Goal: Information Seeking & Learning: Check status

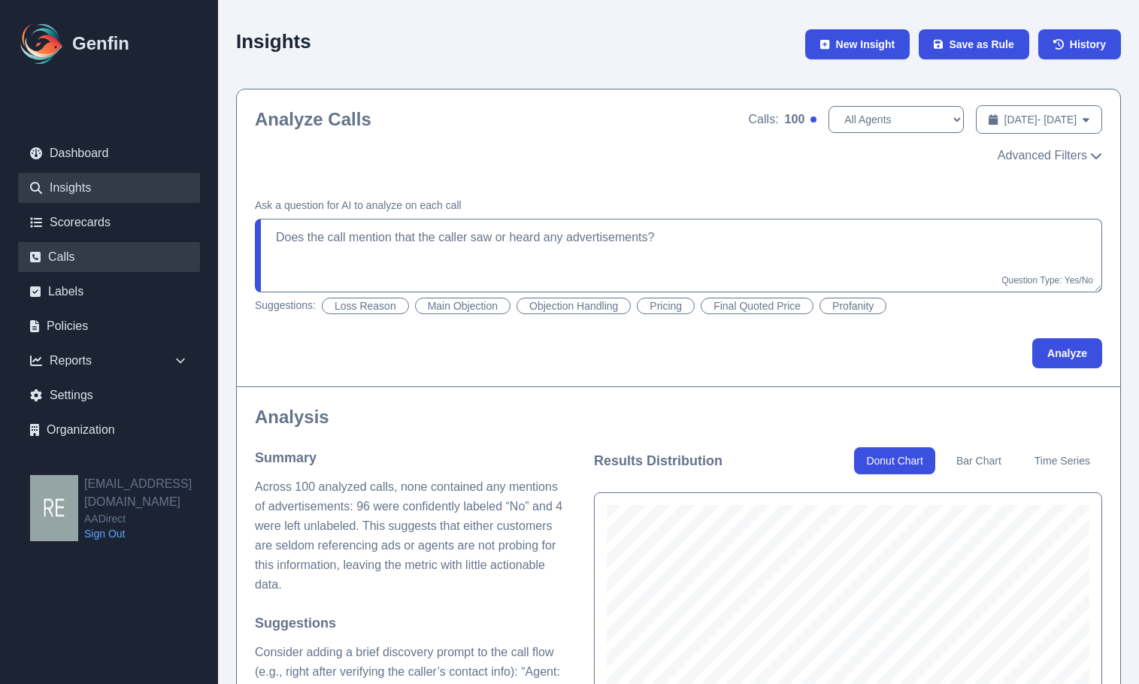
click at [135, 267] on link "Calls" at bounding box center [109, 257] width 182 height 30
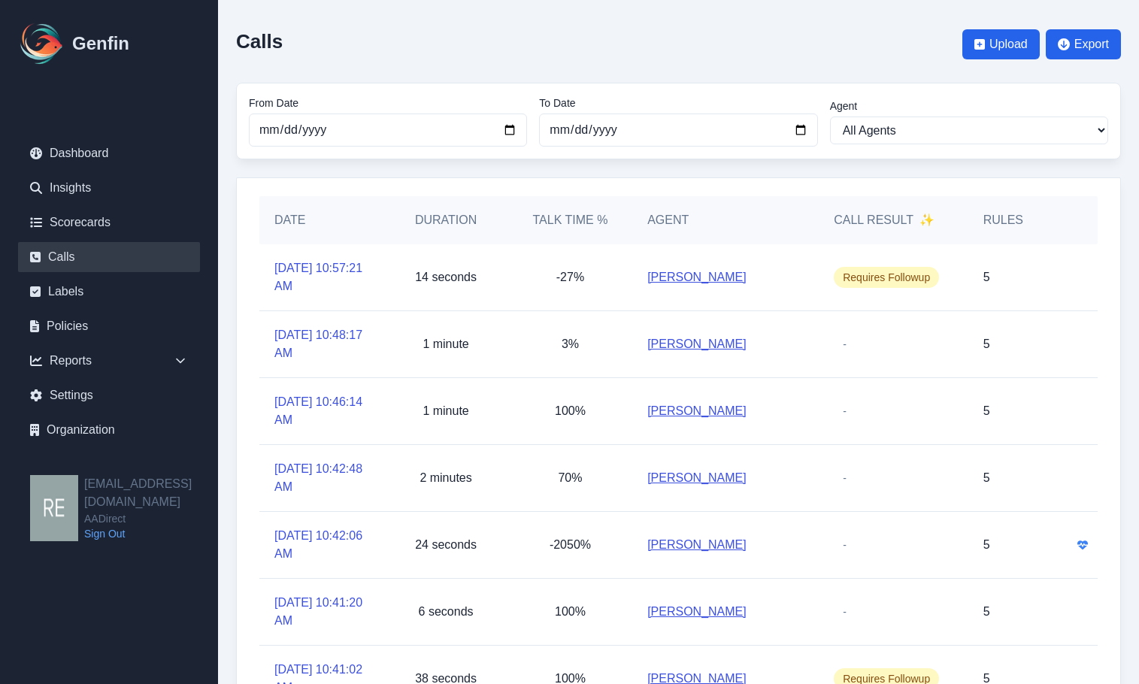
click at [682, 284] on link "[PERSON_NAME]" at bounding box center [697, 277] width 99 height 18
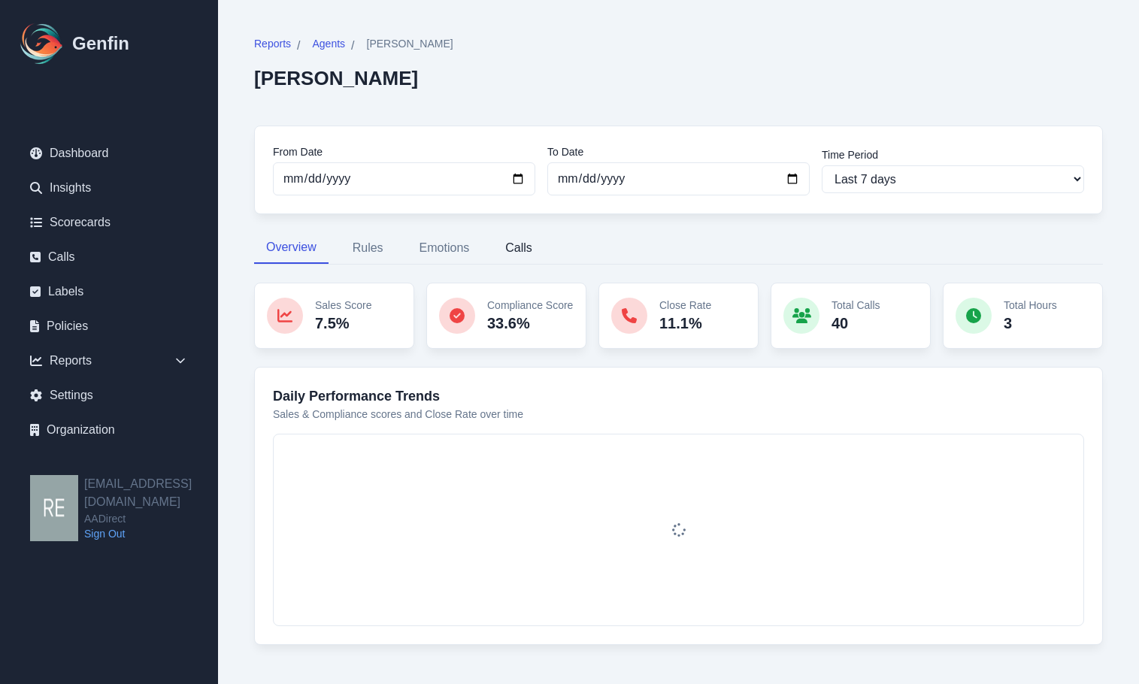
click at [527, 251] on button "Calls" at bounding box center [518, 248] width 51 height 32
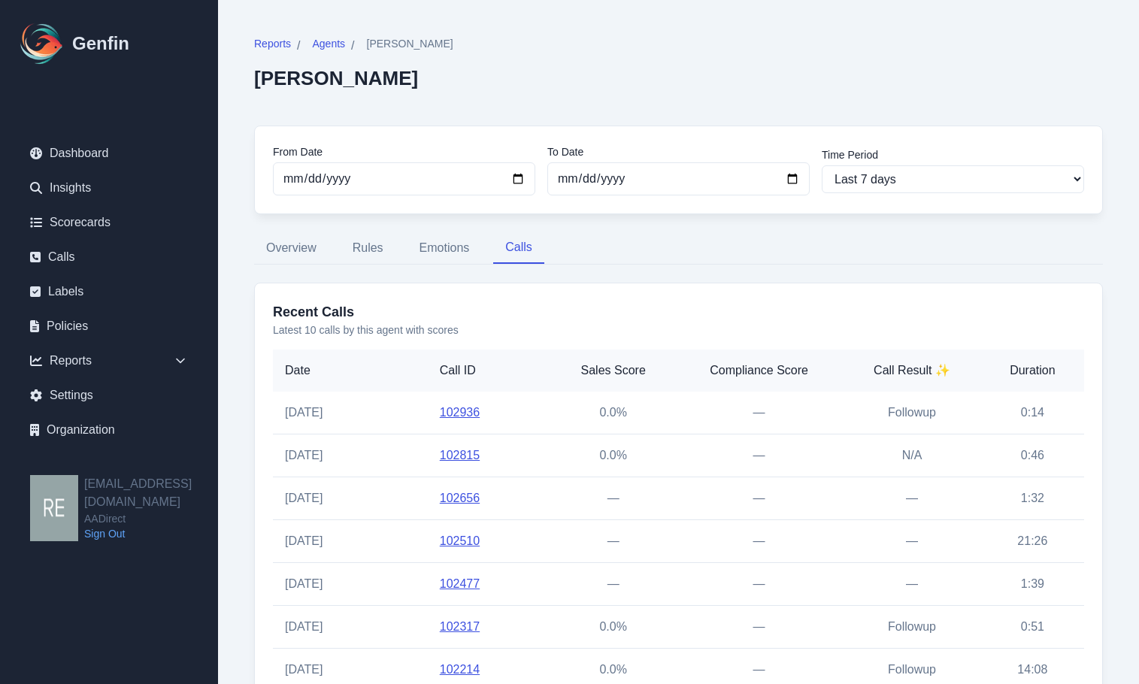
click at [460, 408] on link "102936" at bounding box center [460, 412] width 40 height 13
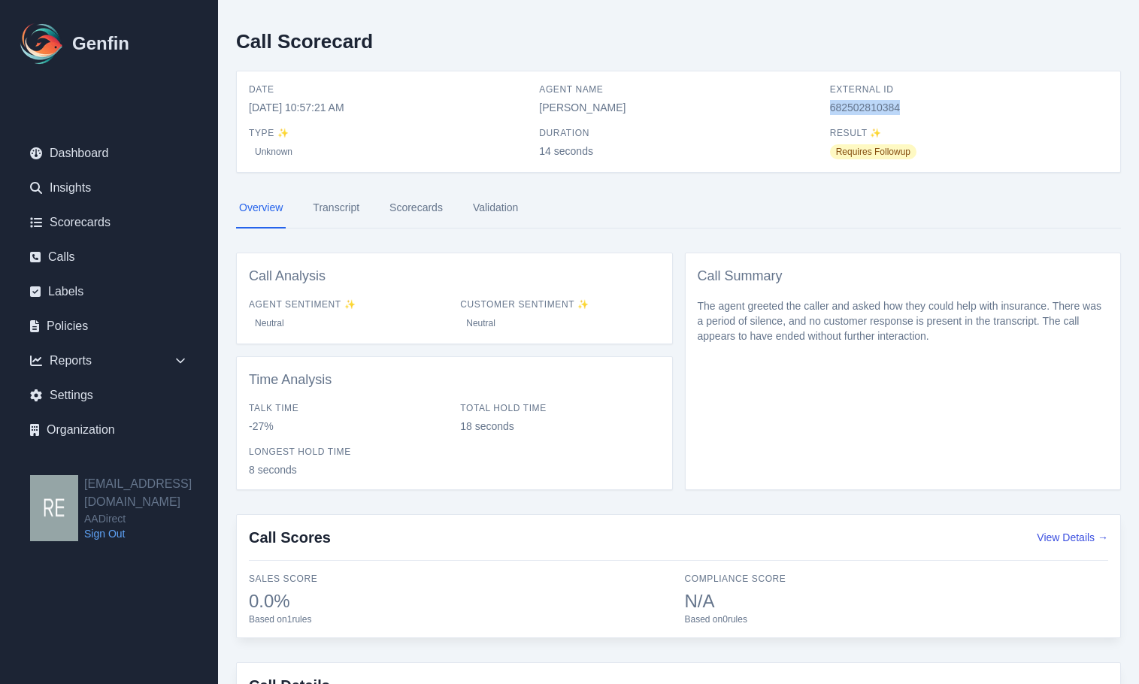
drag, startPoint x: 830, startPoint y: 106, endPoint x: 899, endPoint y: 109, distance: 69.3
click at [899, 109] on span "682502810384" at bounding box center [969, 107] width 278 height 15
copy span "682502810384"
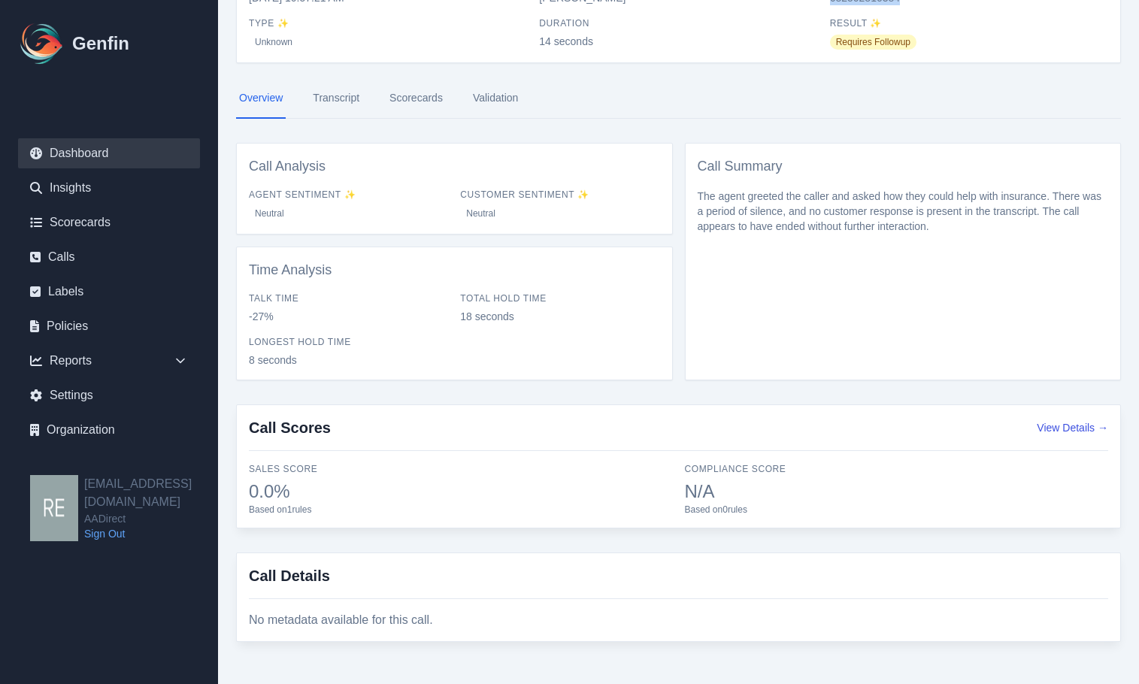
click at [73, 156] on link "Dashboard" at bounding box center [109, 153] width 182 height 30
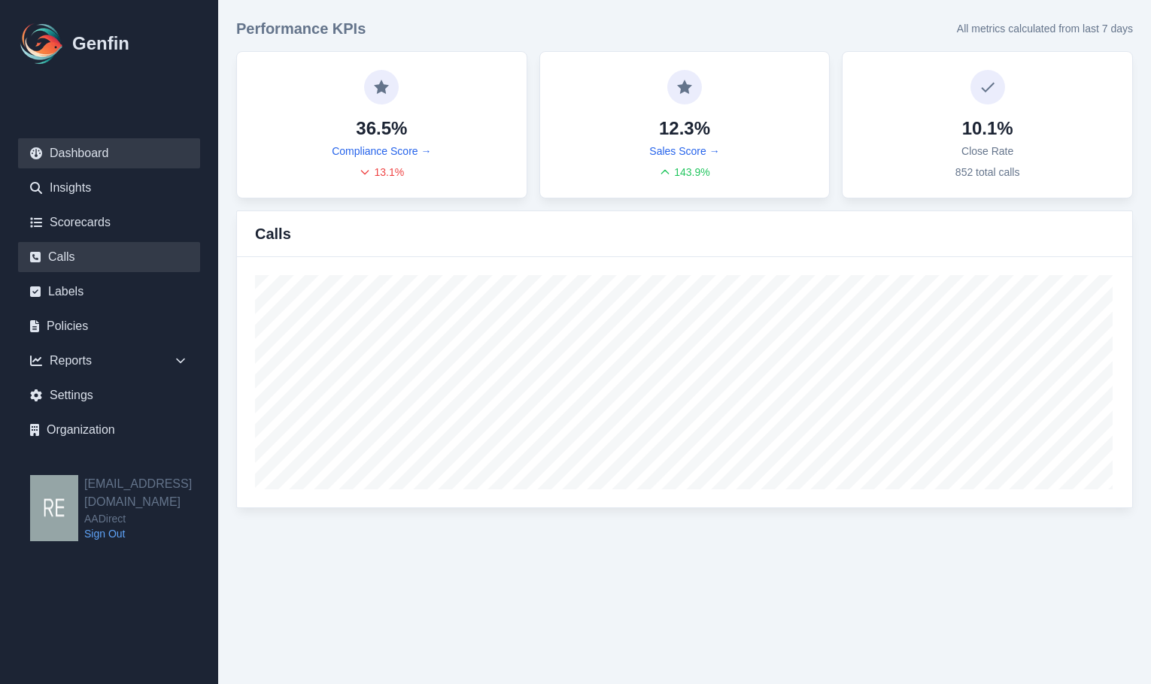
click at [71, 260] on link "Calls" at bounding box center [109, 257] width 182 height 30
